Goal: Information Seeking & Learning: Get advice/opinions

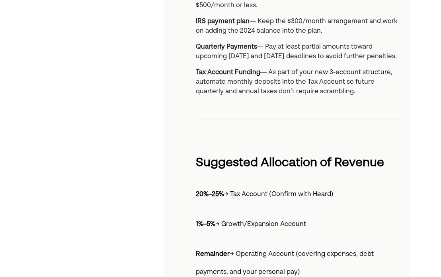
scroll to position [637, 0]
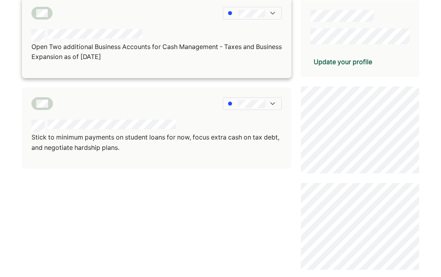
scroll to position [199, 0]
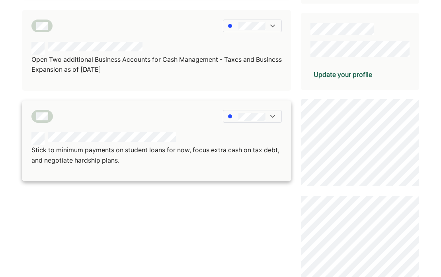
click at [132, 158] on p "Stick to minimum payments on student loans for now, focus extra cash on tax deb…" at bounding box center [156, 155] width 251 height 20
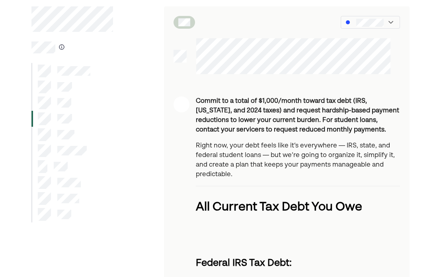
scroll to position [80, 0]
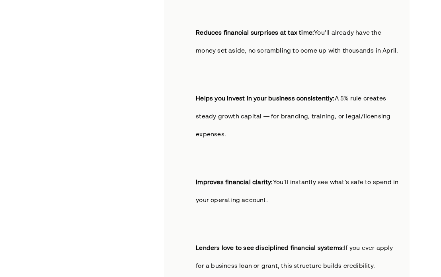
scroll to position [359, 0]
